Goal: Task Accomplishment & Management: Manage account settings

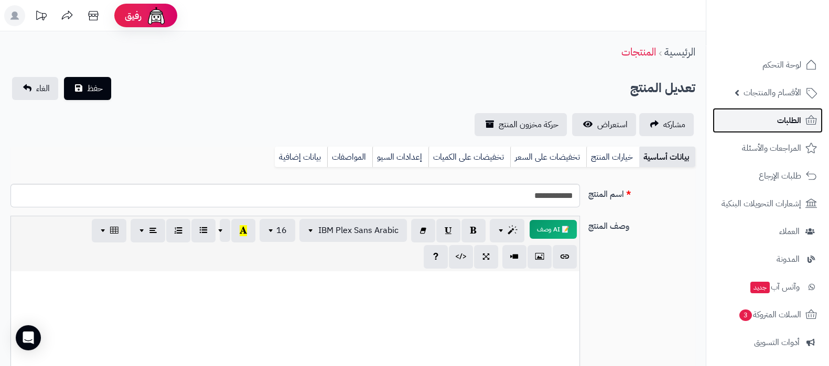
click at [766, 121] on link "الطلبات" at bounding box center [767, 120] width 110 height 25
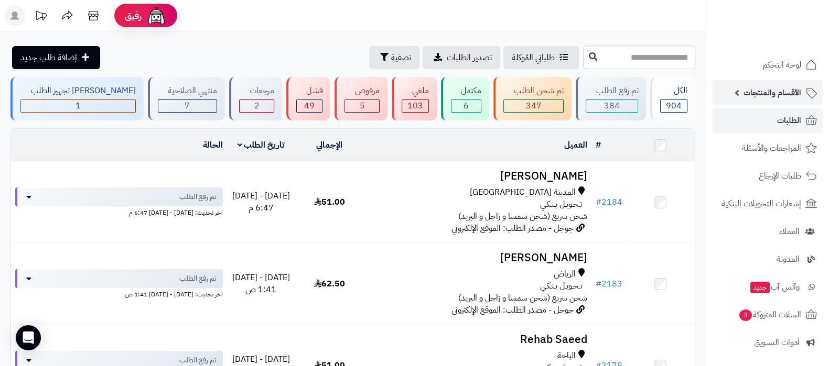
click at [771, 100] on span "الأقسام والمنتجات" at bounding box center [772, 92] width 58 height 15
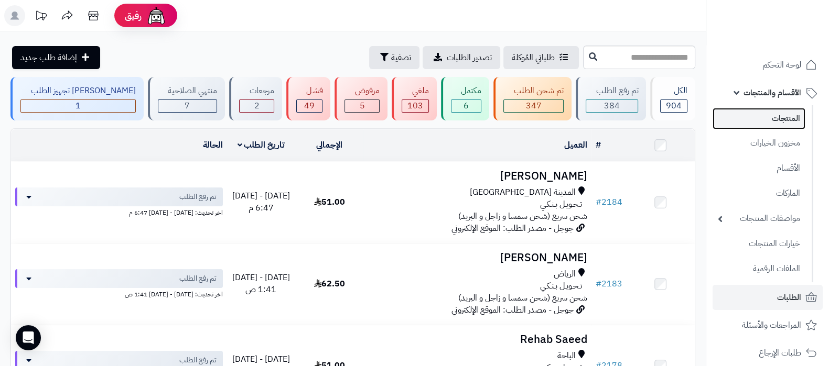
click at [773, 118] on link "المنتجات" at bounding box center [758, 118] width 93 height 21
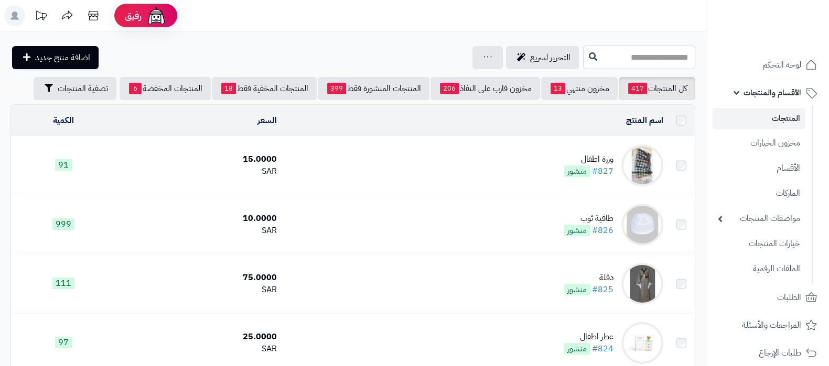
click at [634, 63] on input "text" at bounding box center [639, 58] width 112 height 24
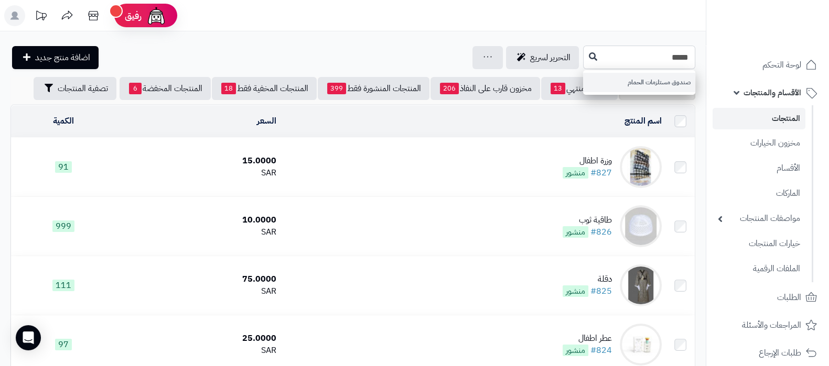
type input "*****"
click at [639, 82] on link "صندوق مستلزمات الحمام" at bounding box center [639, 82] width 112 height 19
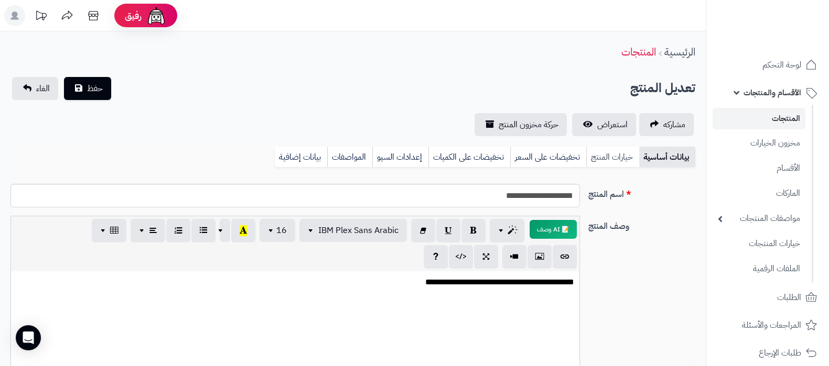
click at [601, 166] on link "خيارات المنتج" at bounding box center [612, 157] width 53 height 21
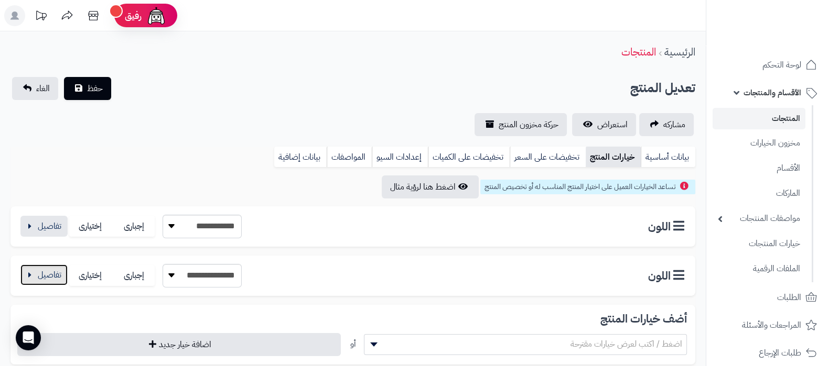
click at [56, 272] on button "button" at bounding box center [43, 275] width 47 height 21
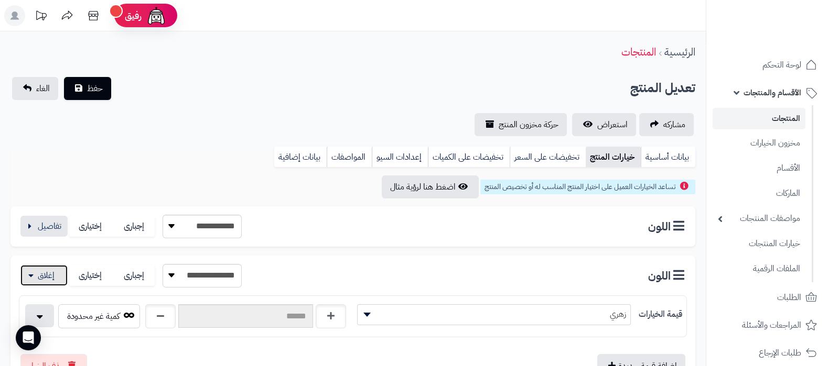
scroll to position [65, 0]
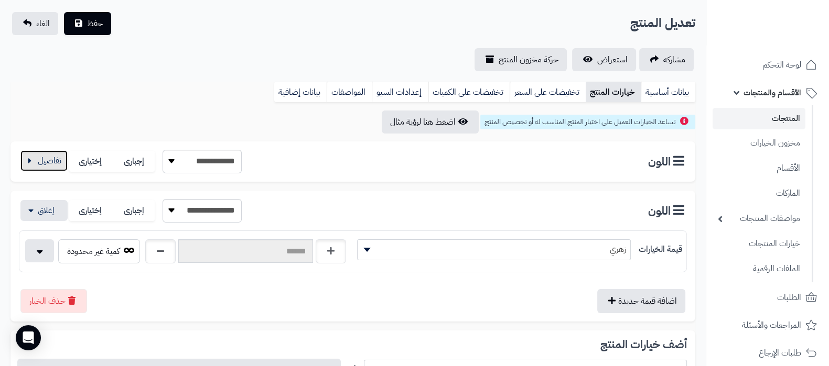
click at [55, 158] on button "button" at bounding box center [43, 160] width 47 height 21
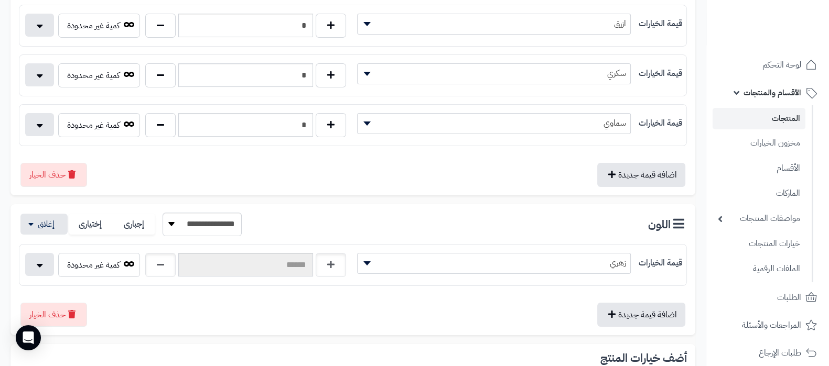
scroll to position [262, 0]
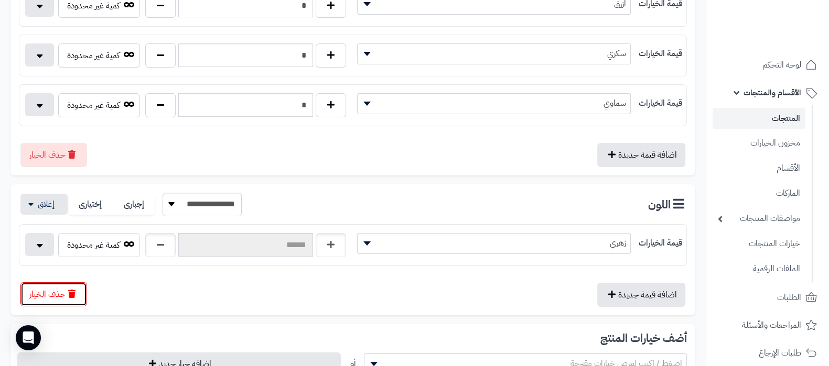
click at [75, 294] on button "حذف الخيار" at bounding box center [53, 295] width 67 height 24
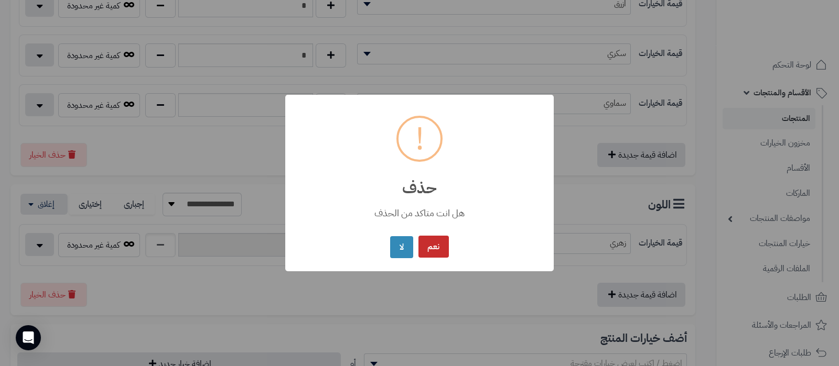
click at [428, 250] on button "نعم" at bounding box center [433, 247] width 30 height 23
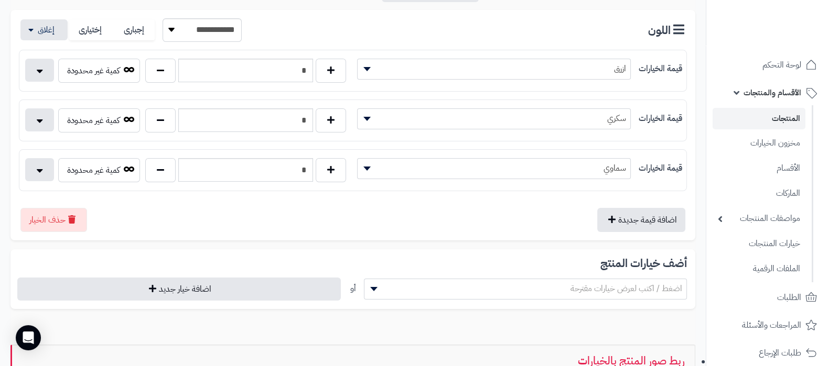
scroll to position [131, 0]
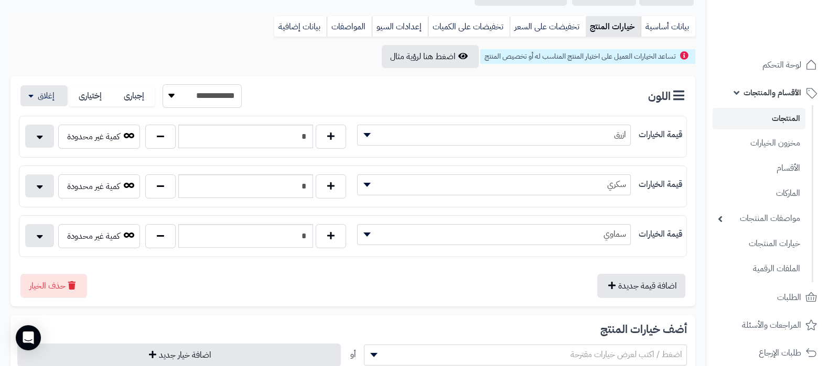
drag, startPoint x: 217, startPoint y: 96, endPoint x: 217, endPoint y: 105, distance: 8.9
click at [217, 96] on select "**********" at bounding box center [201, 96] width 79 height 24
select select "*"
click at [164, 84] on select "**********" at bounding box center [201, 96] width 79 height 24
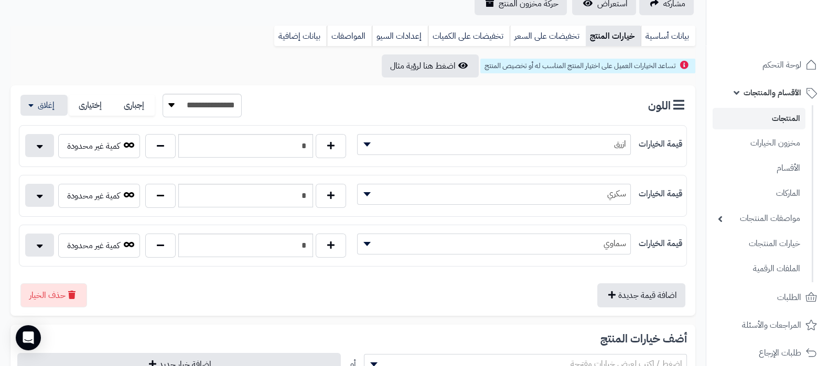
scroll to position [0, 0]
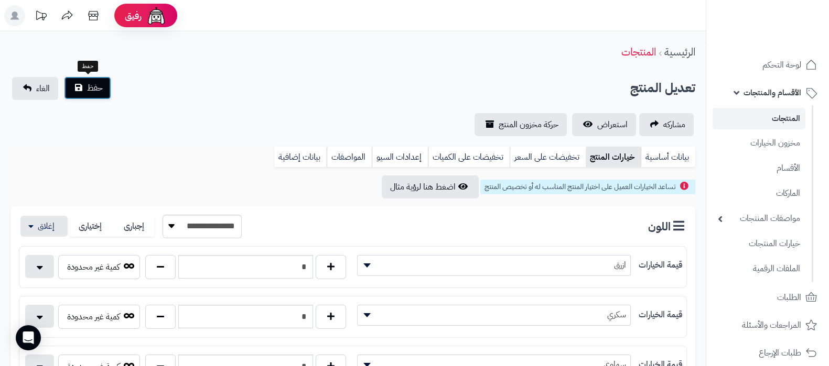
click at [96, 88] on span "حفظ" at bounding box center [95, 88] width 16 height 13
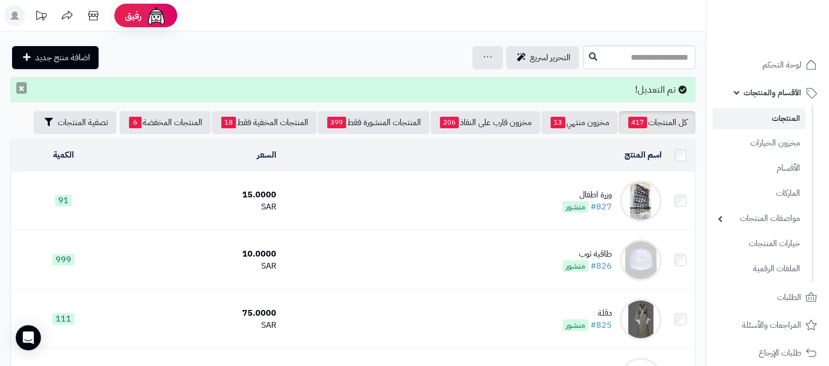
click at [21, 91] on button "×" at bounding box center [21, 88] width 10 height 12
